Goal: Navigation & Orientation: Find specific page/section

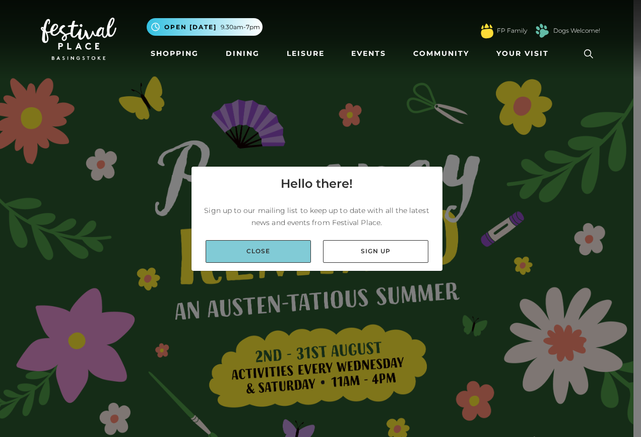
click at [262, 249] on link "Close" at bounding box center [258, 251] width 105 height 23
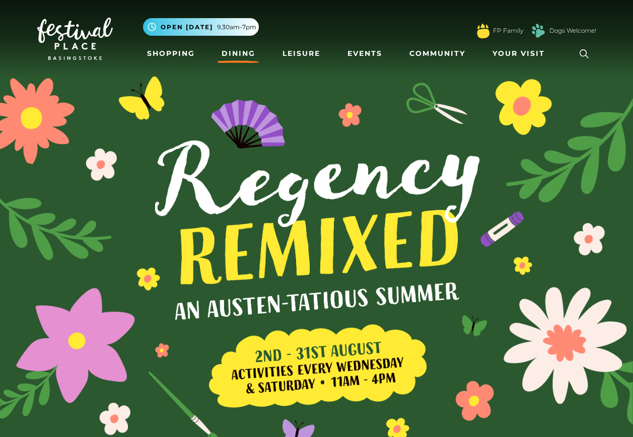
click at [243, 50] on link "Dining" at bounding box center [239, 53] width 42 height 19
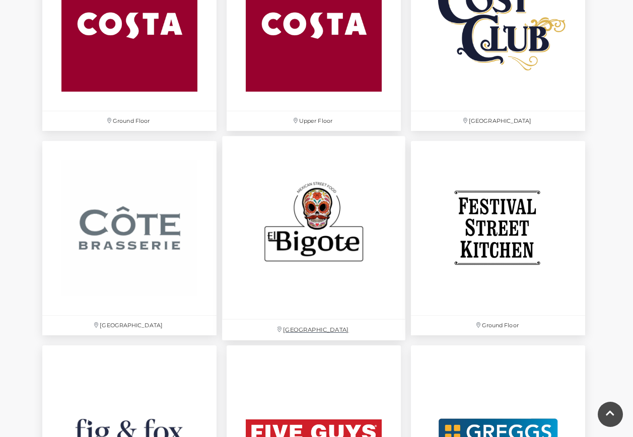
scroll to position [1562, 0]
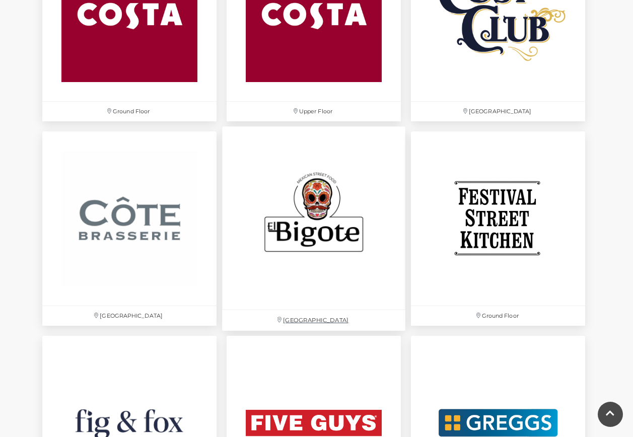
click at [320, 229] on img at bounding box center [313, 217] width 183 height 183
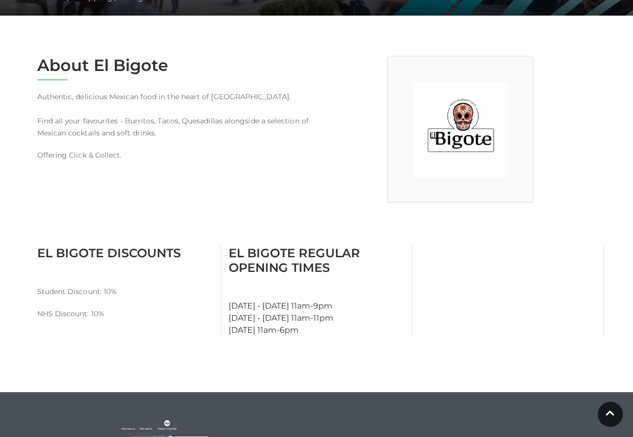
scroll to position [252, 0]
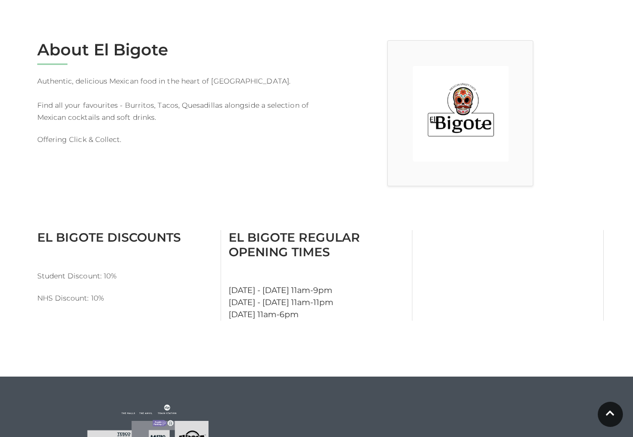
click at [446, 103] on img at bounding box center [461, 114] width 96 height 96
click at [98, 141] on p "Offering Click & Collect." at bounding box center [173, 140] width 272 height 12
click at [43, 143] on p "Offering Click & Collect." at bounding box center [173, 140] width 272 height 12
click at [85, 118] on p "Authentic, delicious Mexican food in the heart of Festival Square. Find all you…" at bounding box center [173, 99] width 272 height 48
click at [84, 52] on h2 "About El Bigote" at bounding box center [173, 49] width 272 height 19
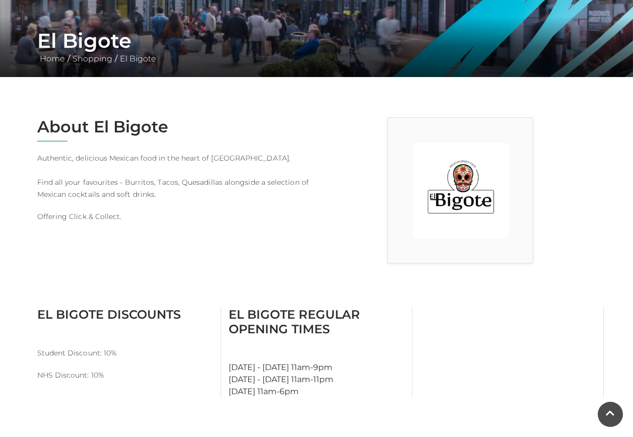
scroll to position [151, 0]
